Goal: Information Seeking & Learning: Learn about a topic

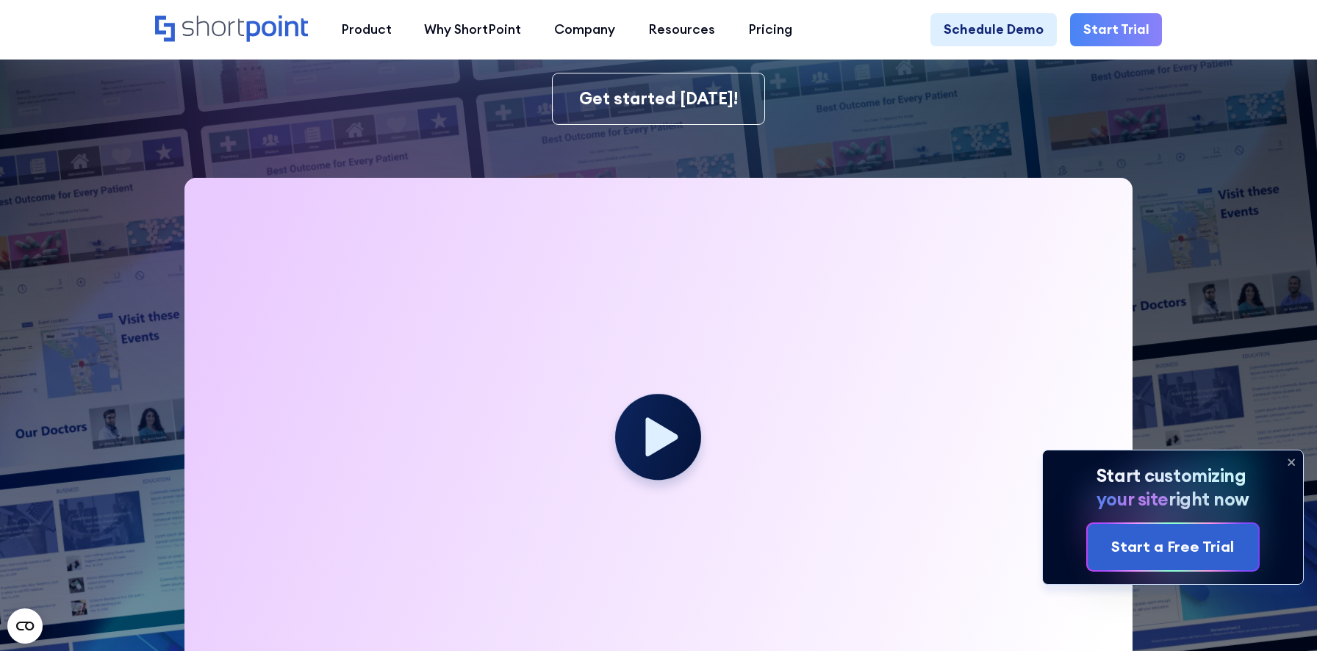
scroll to position [351, 0]
click at [1289, 460] on icon at bounding box center [1292, 463] width 24 height 24
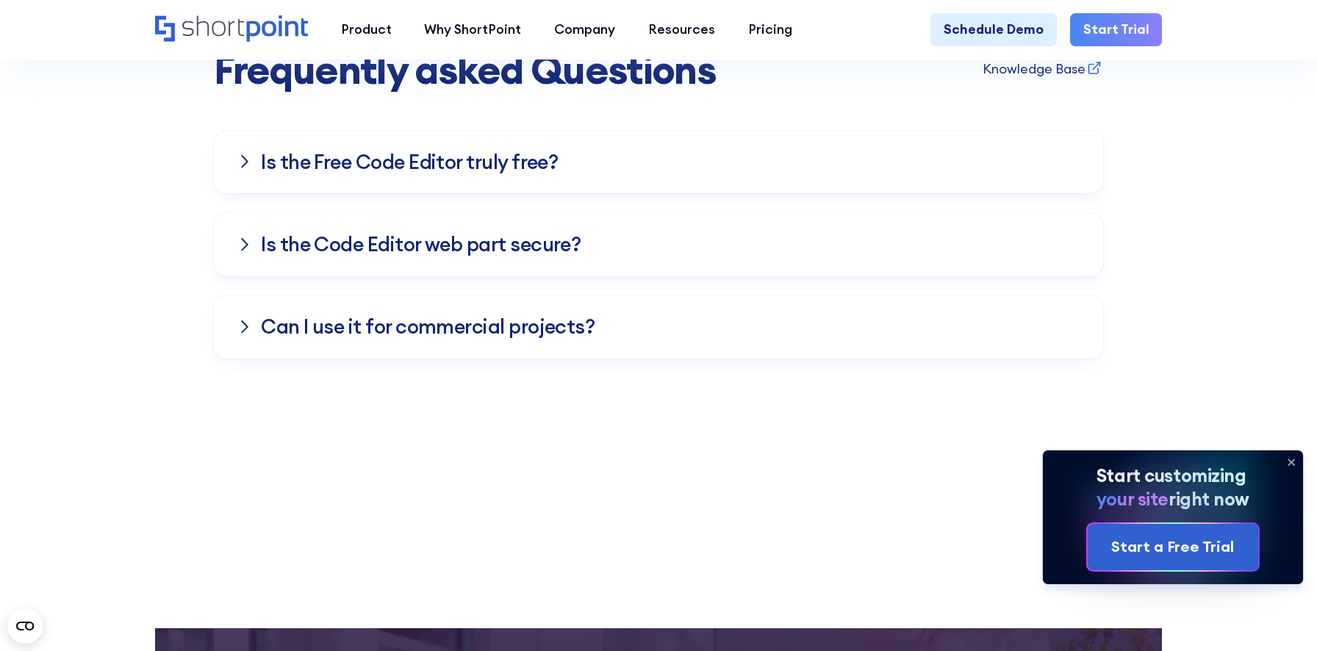
scroll to position [5215, 0]
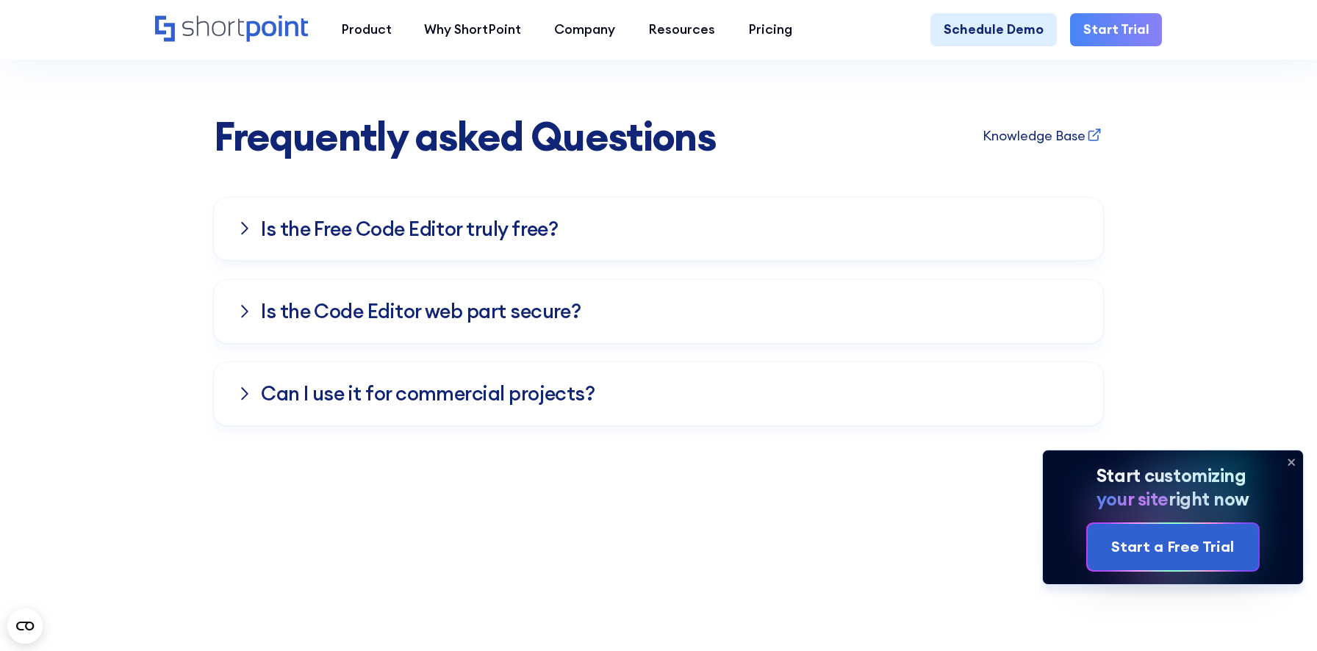
click at [277, 218] on h3 "Is the Free Co﻿de Editor truly free?" at bounding box center [409, 229] width 297 height 22
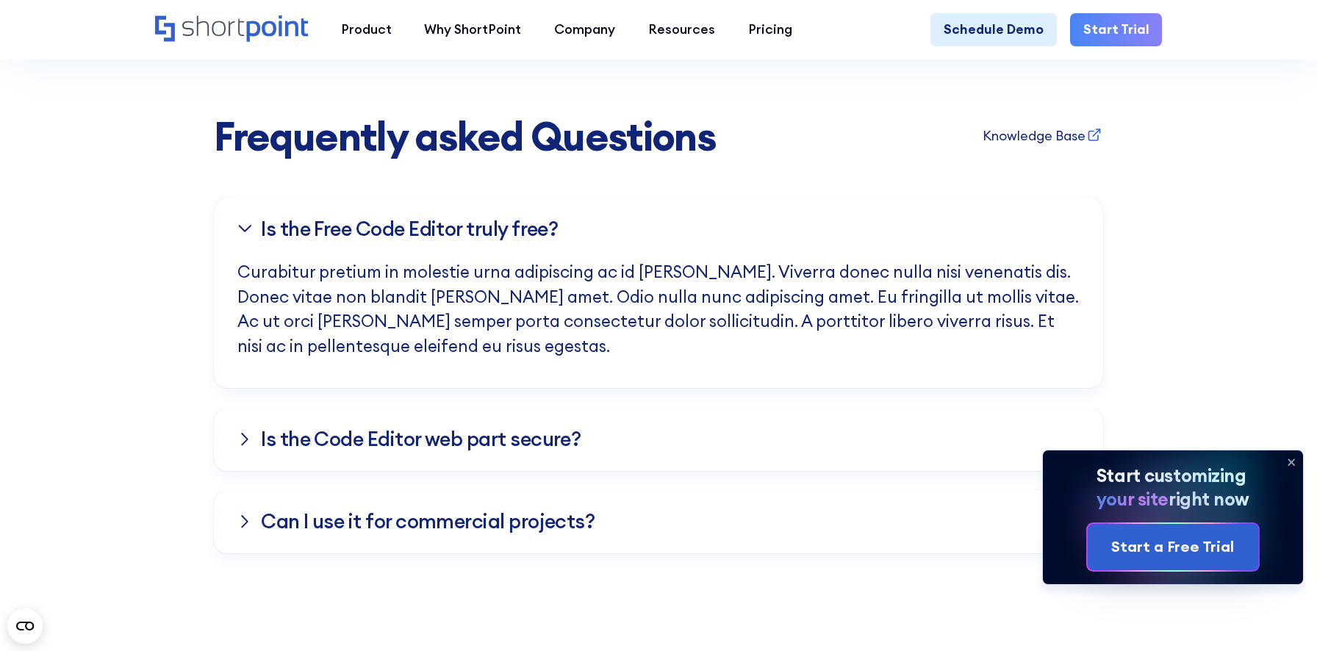
click at [295, 218] on h3 "Is the Free Co﻿de Editor truly free?" at bounding box center [409, 229] width 297 height 22
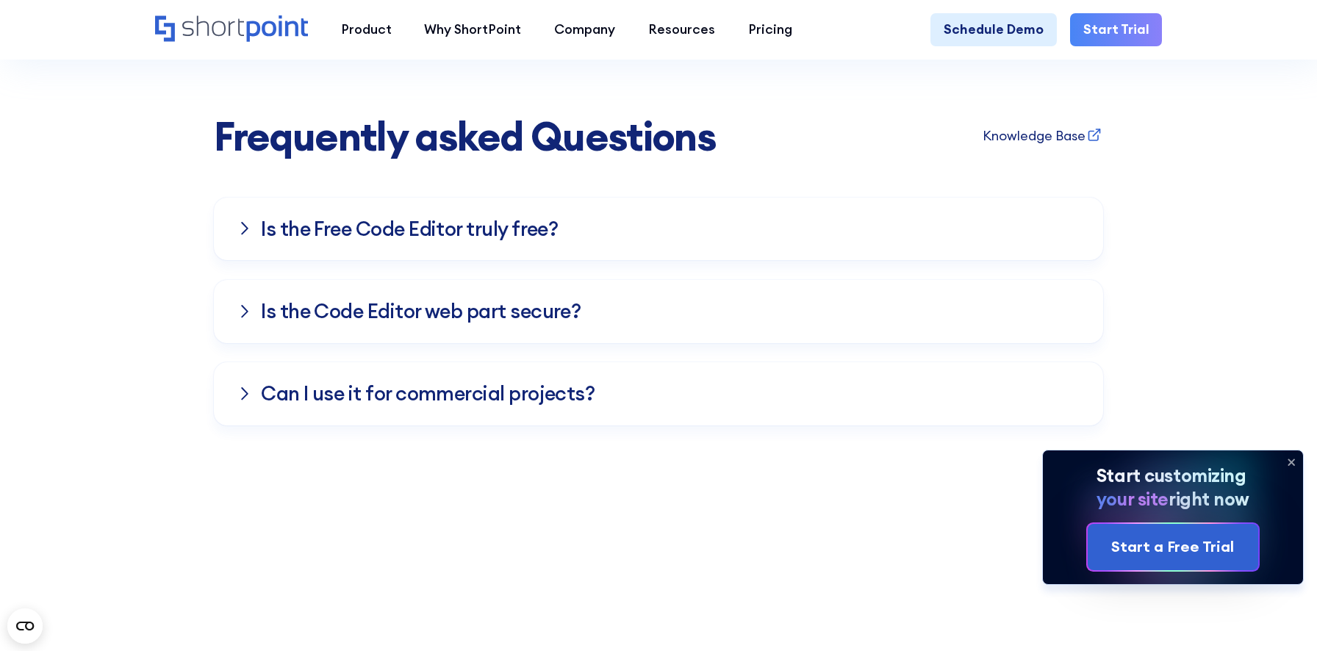
click at [300, 301] on h3 "Is the Code Editor web part secure?" at bounding box center [421, 312] width 320 height 22
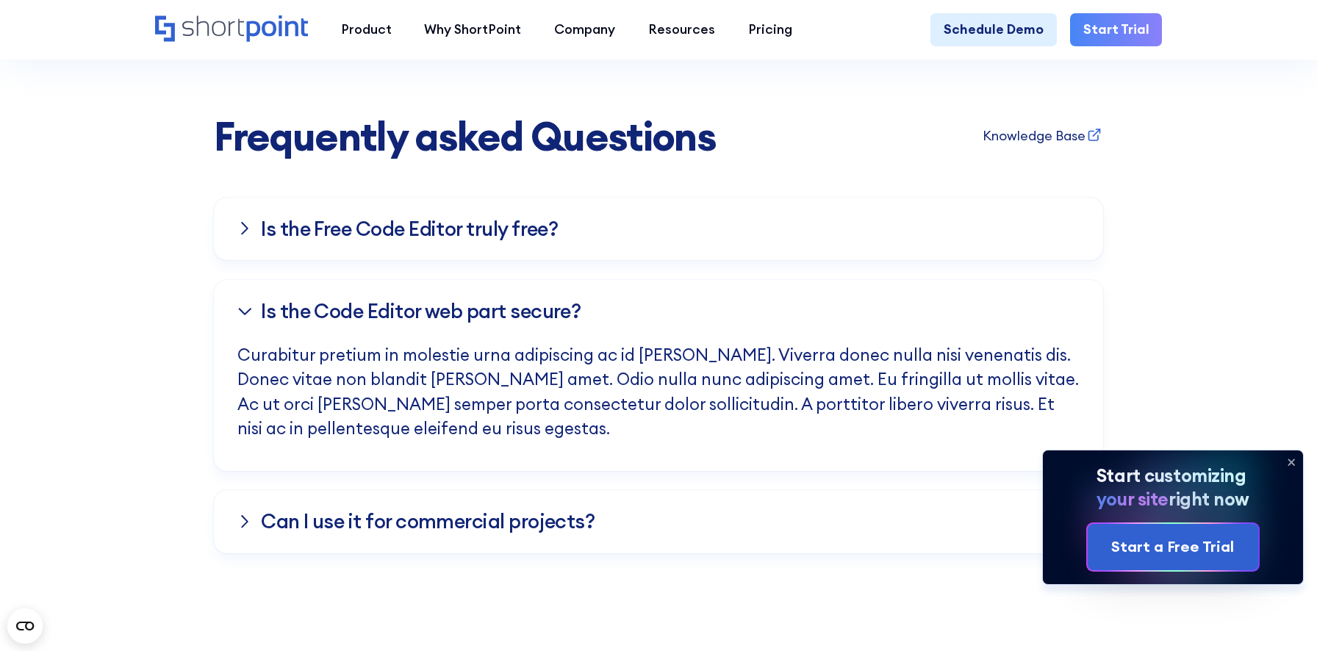
click at [302, 301] on h3 "Is the Code Editor web part secure?" at bounding box center [421, 312] width 320 height 22
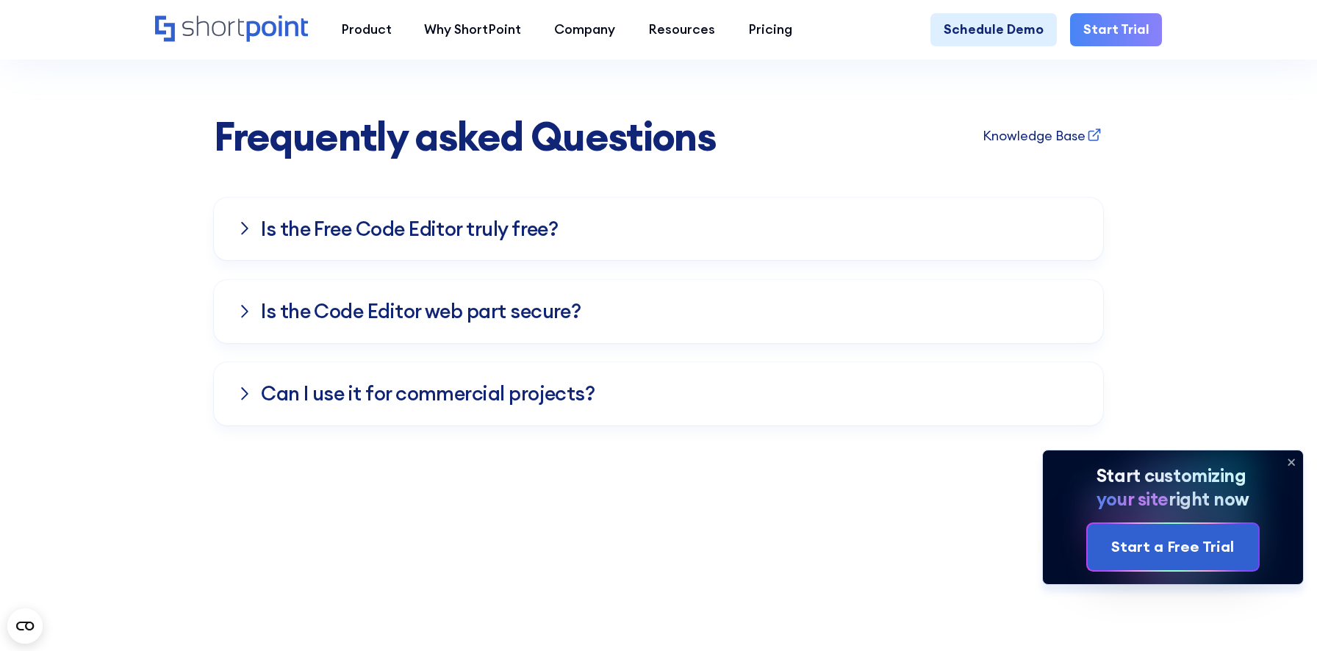
click at [307, 383] on h3 "Ca﻿n I use it for commercial projects?" at bounding box center [428, 394] width 334 height 22
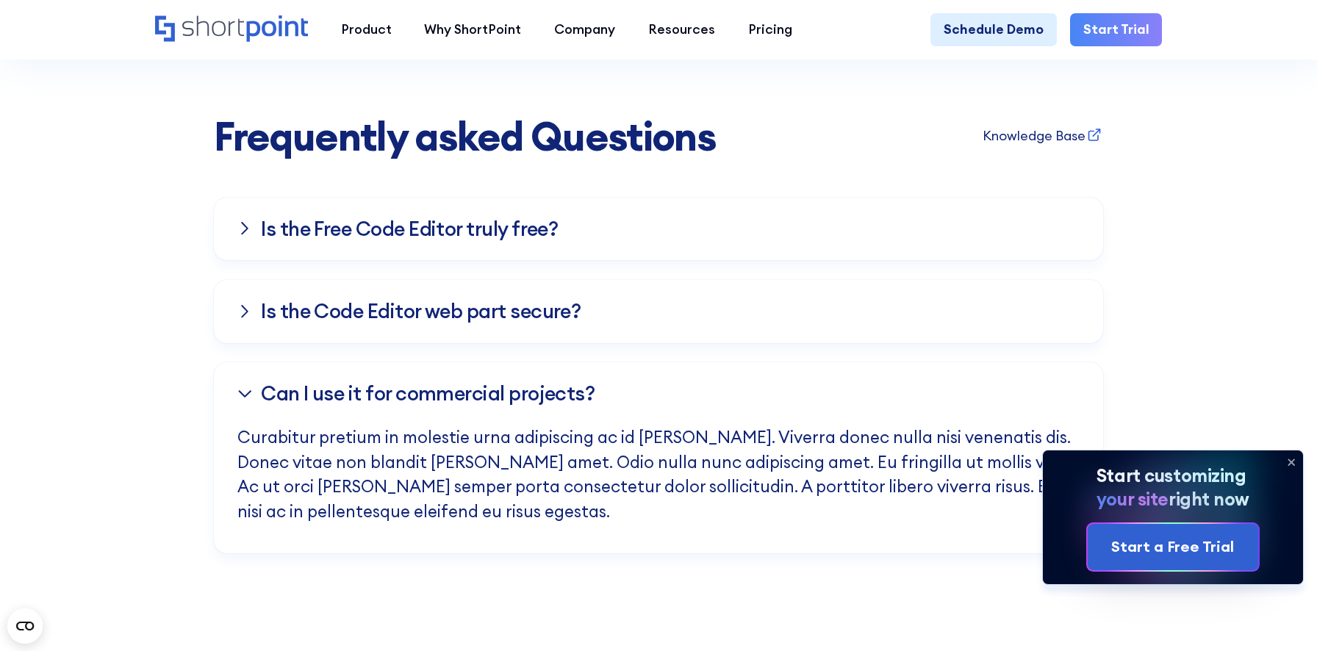
click at [307, 383] on h3 "Ca﻿n I use it for commercial projects?" at bounding box center [428, 394] width 334 height 22
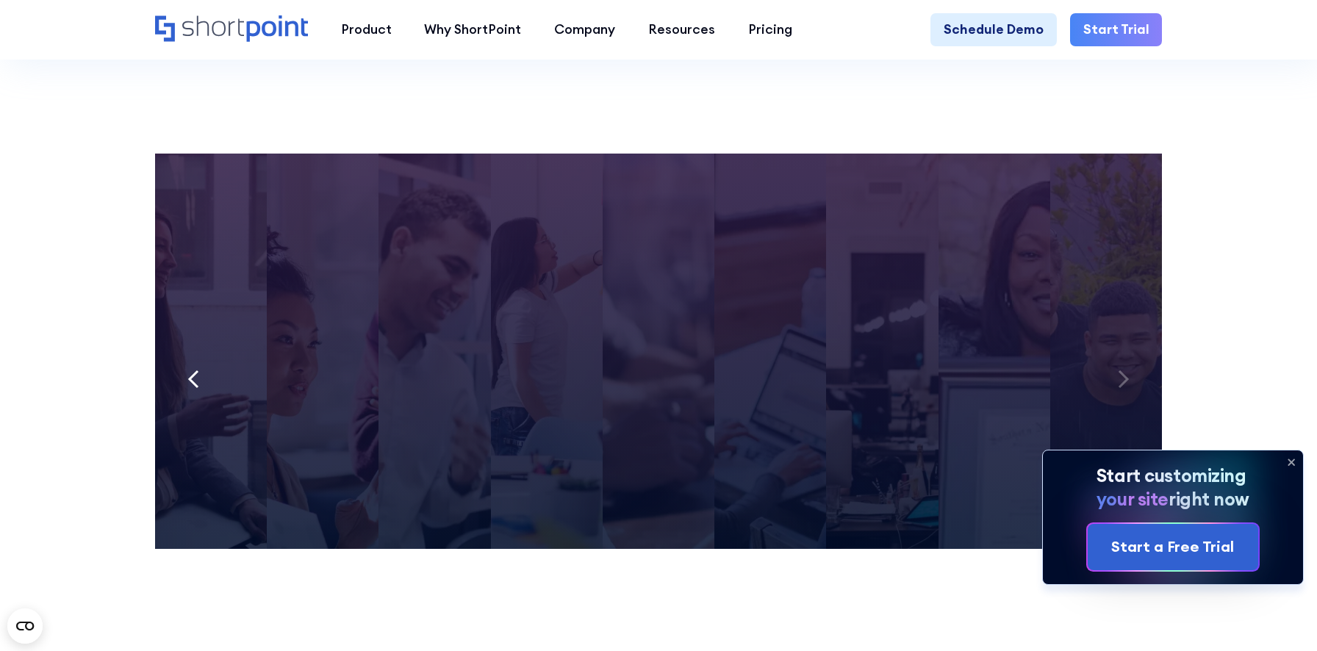
scroll to position [5703, 0]
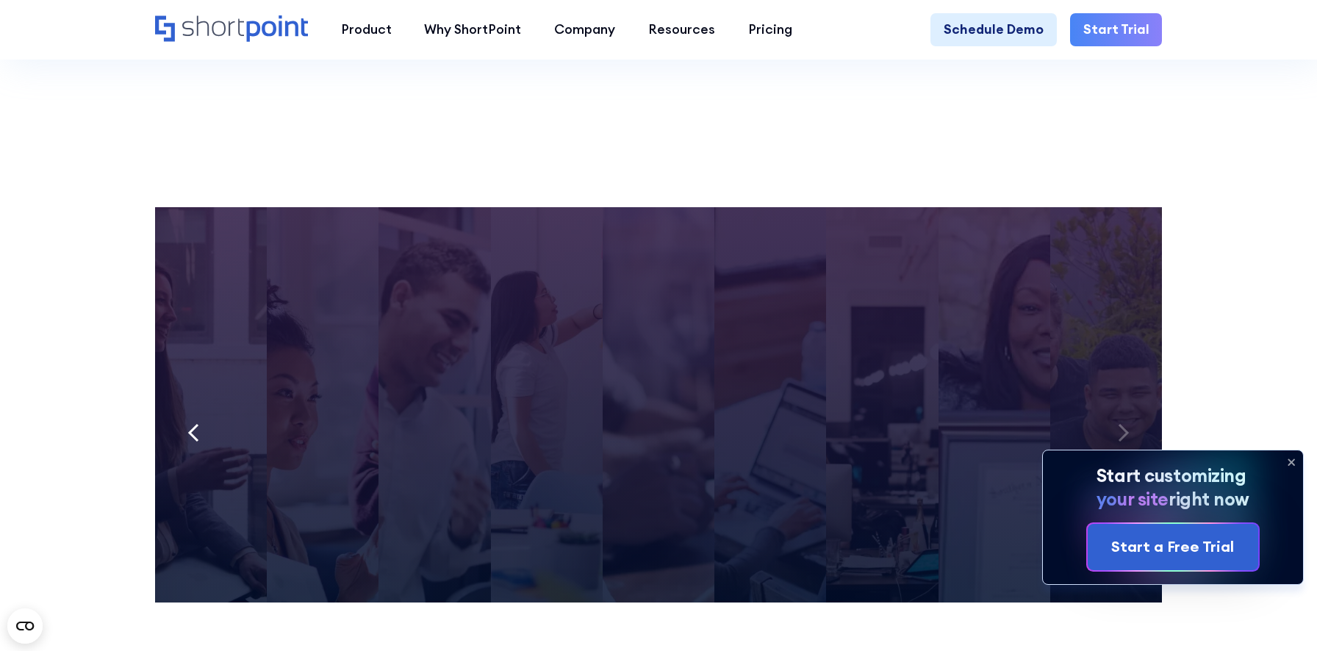
click at [1120, 425] on icon at bounding box center [1124, 433] width 8 height 16
click at [193, 423] on icon at bounding box center [193, 432] width 12 height 19
click at [1291, 459] on icon at bounding box center [1292, 463] width 24 height 24
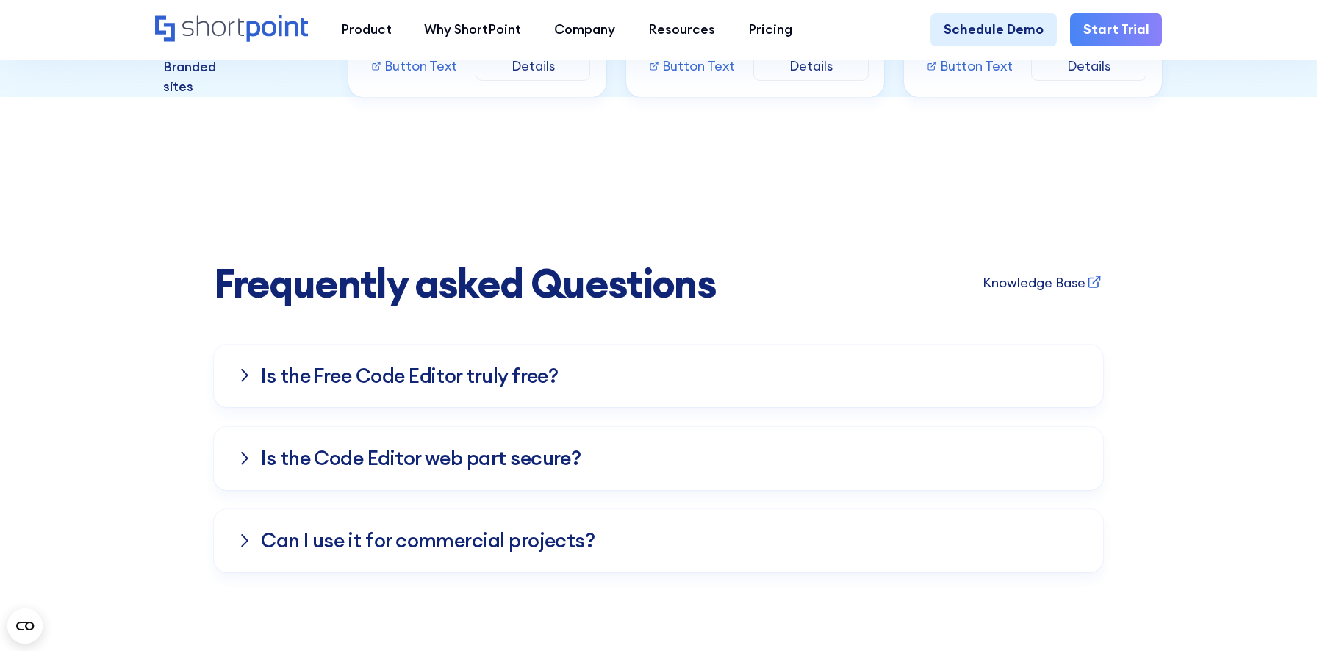
scroll to position [5050, 0]
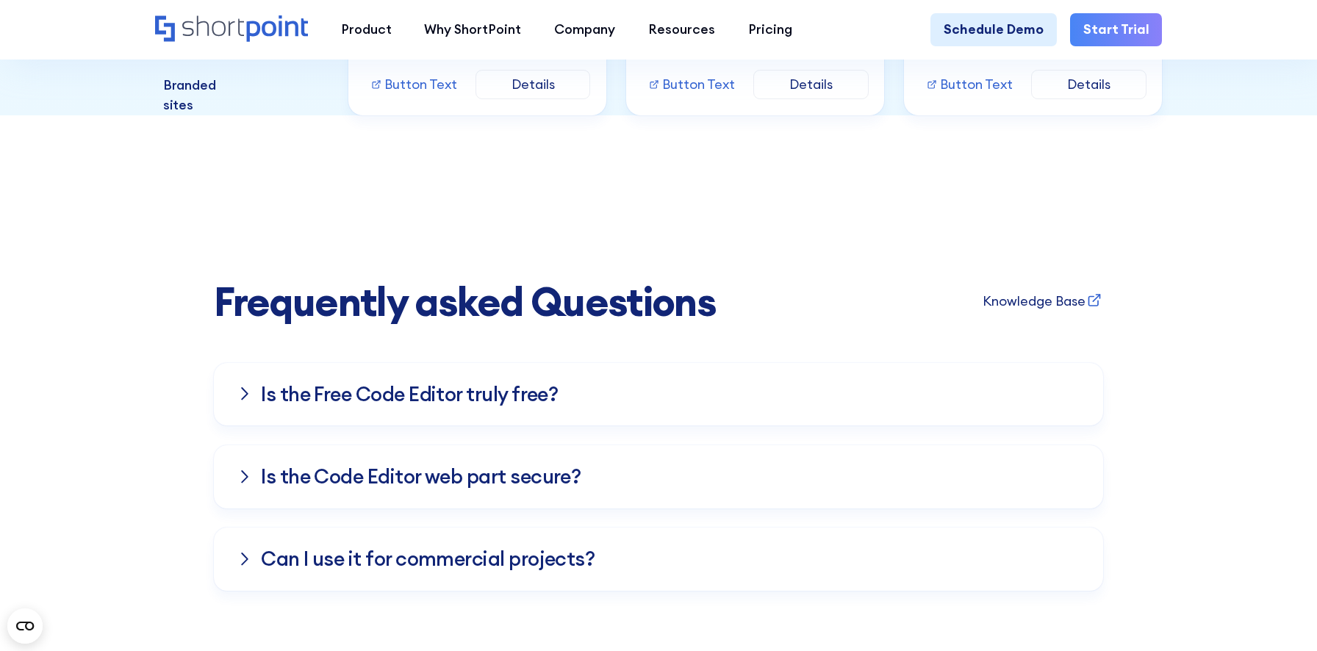
click at [784, 366] on div "Is the Free Co﻿de Editor truly free?" at bounding box center [658, 394] width 842 height 63
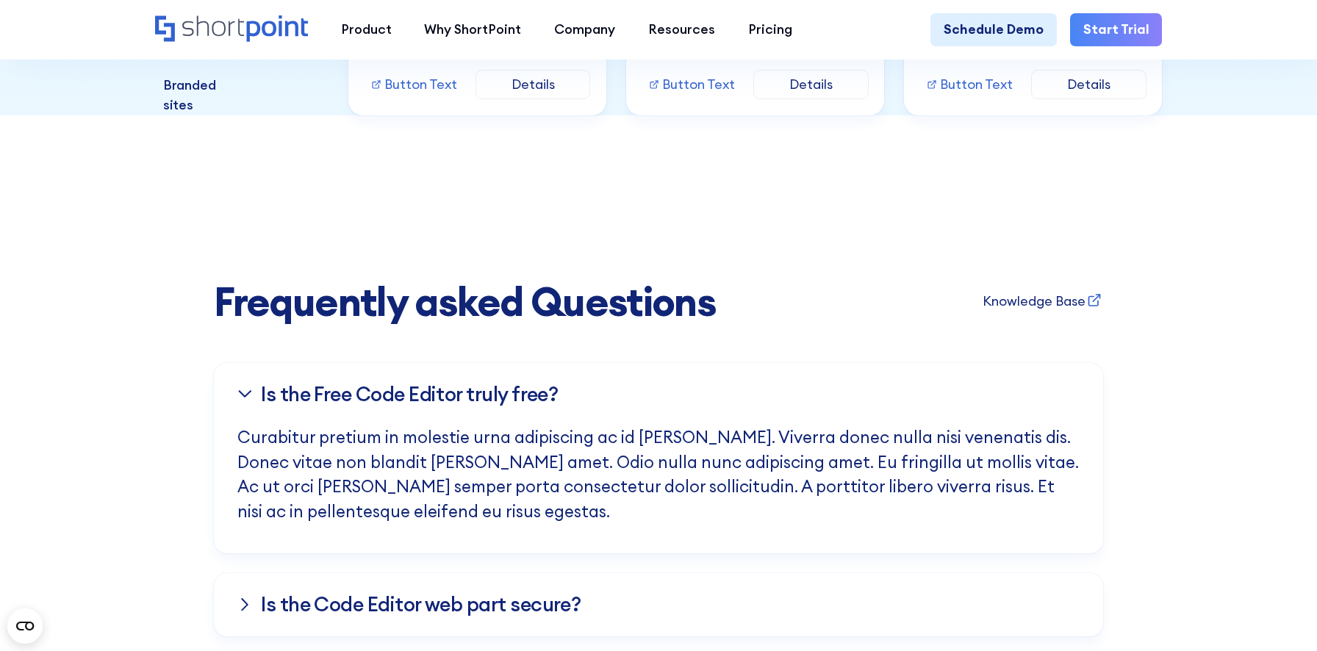
click at [784, 366] on div "Is the Free Co﻿de Editor truly free?" at bounding box center [658, 394] width 842 height 63
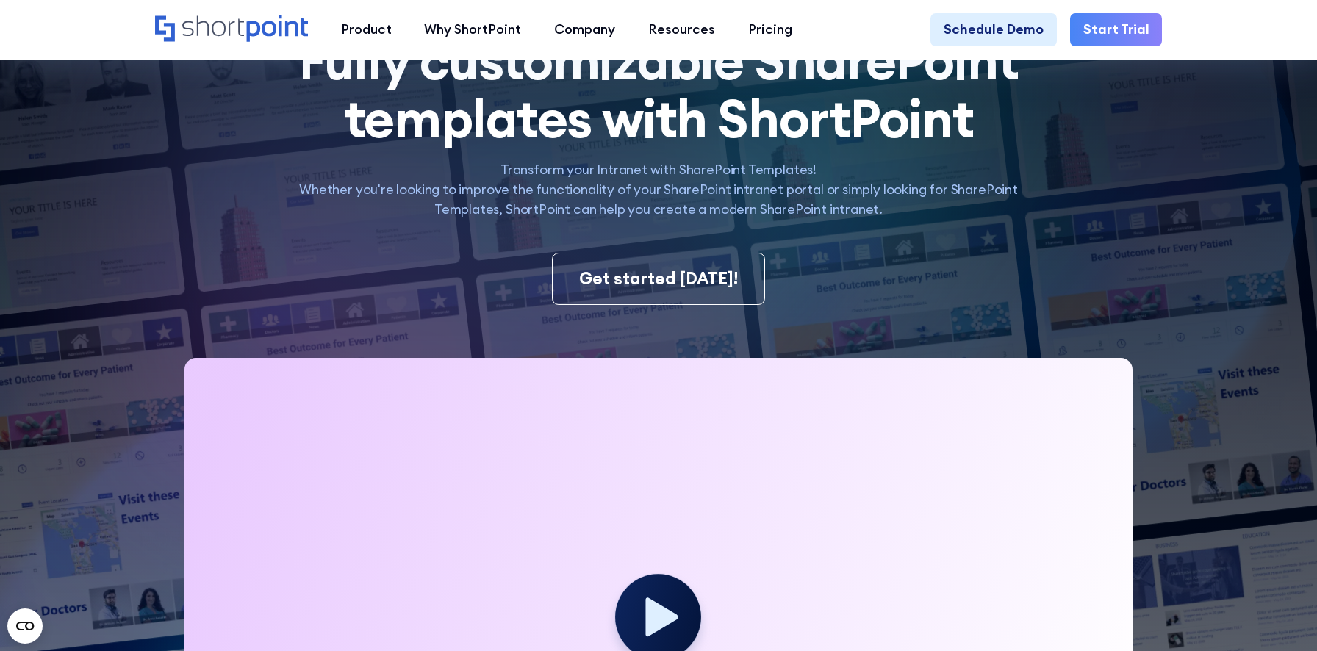
scroll to position [0, 0]
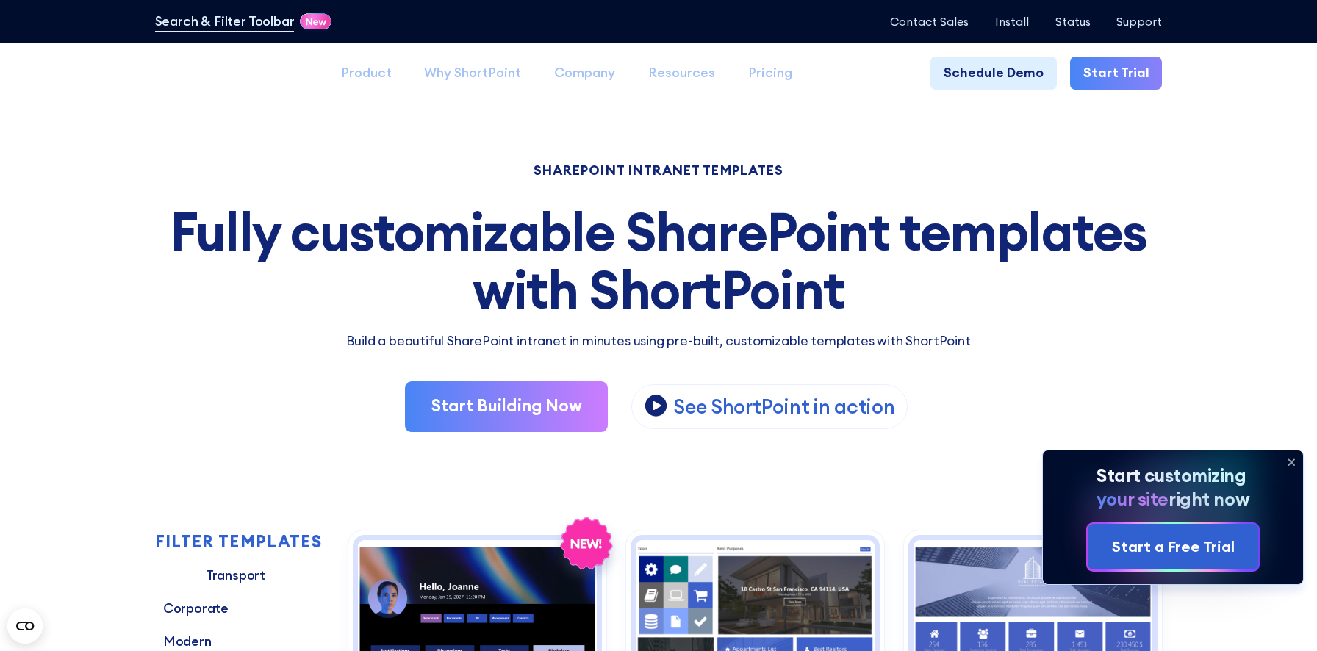
click at [1291, 462] on icon at bounding box center [1292, 462] width 6 height 6
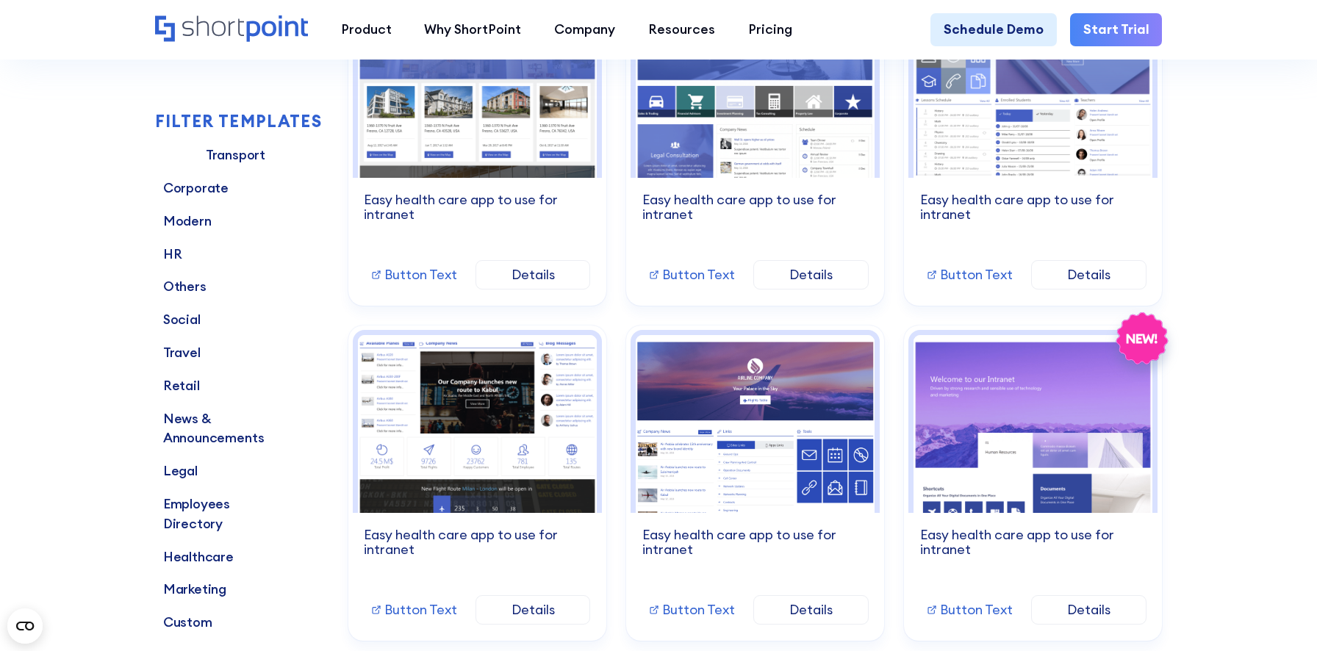
scroll to position [882, 0]
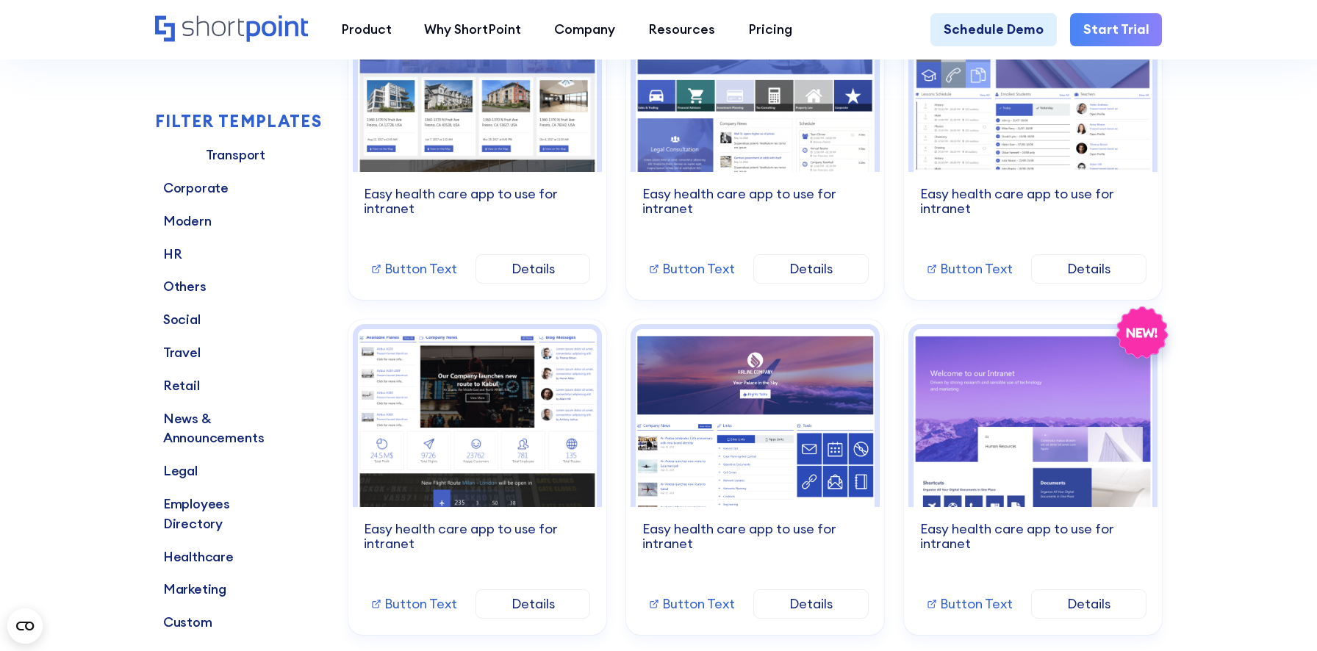
click at [198, 154] on link "Transport" at bounding box center [219, 156] width 43 height 20
click at [155, 221] on link "Modern" at bounding box center [176, 221] width 43 height 20
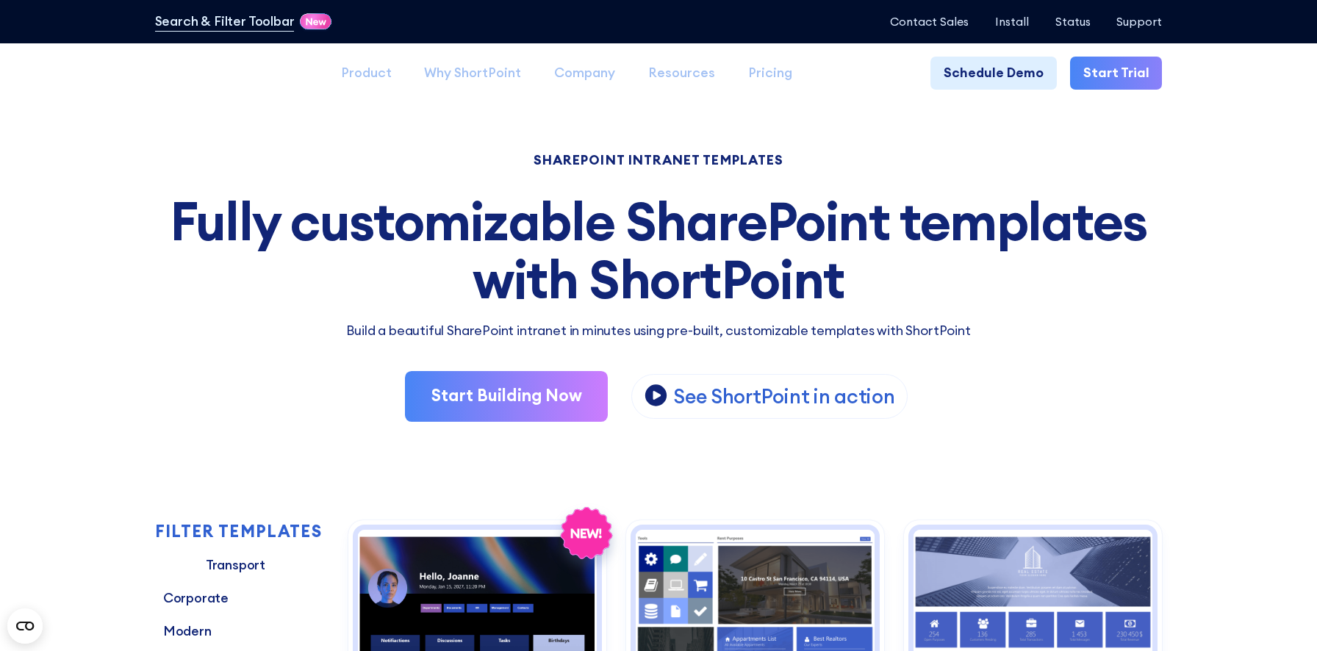
scroll to position [0, 0]
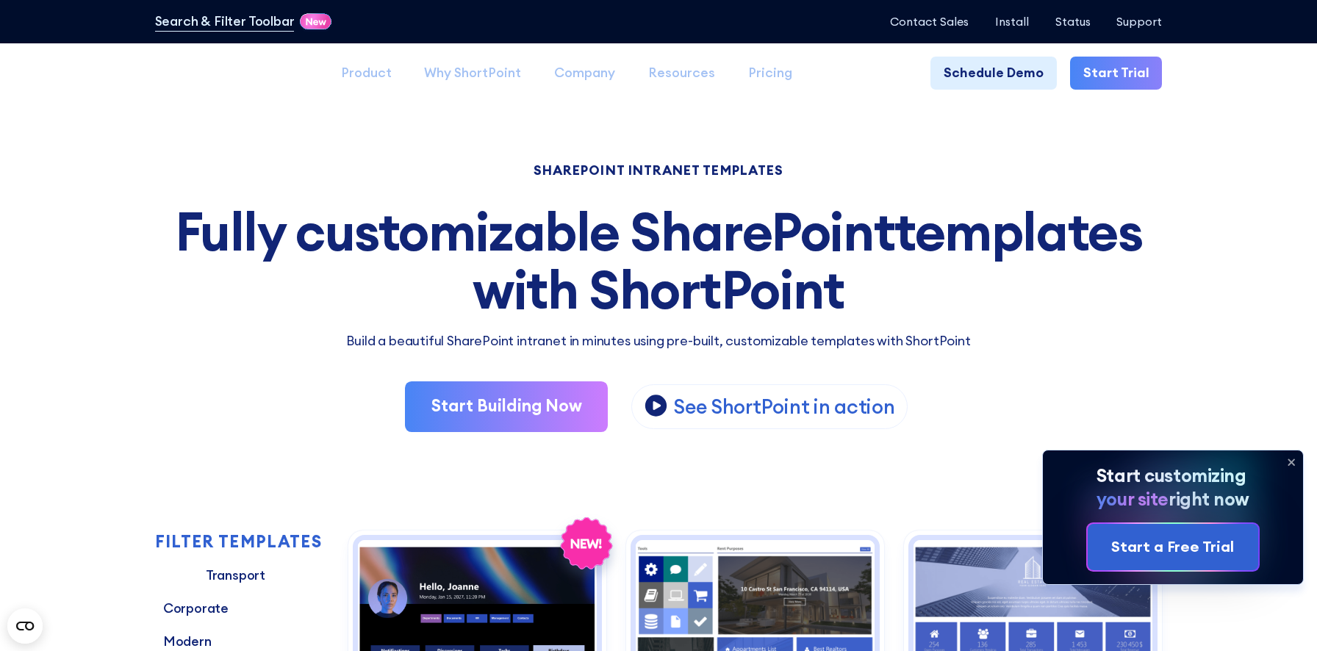
click at [1294, 464] on icon at bounding box center [1292, 462] width 6 height 6
click at [1289, 461] on icon at bounding box center [1292, 462] width 6 height 6
